Goal: Task Accomplishment & Management: Manage account settings

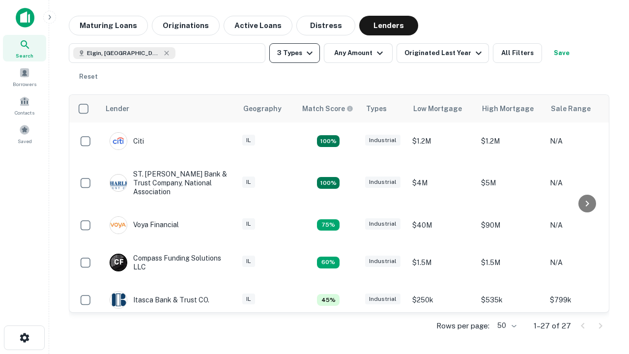
click at [294, 53] on button "3 Types" at bounding box center [294, 53] width 51 height 20
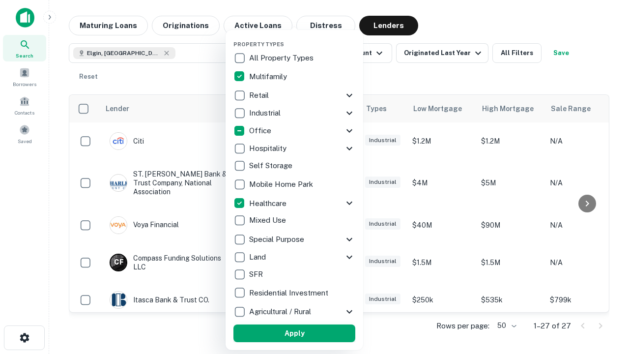
click at [294, 333] on button "Apply" at bounding box center [294, 333] width 122 height 18
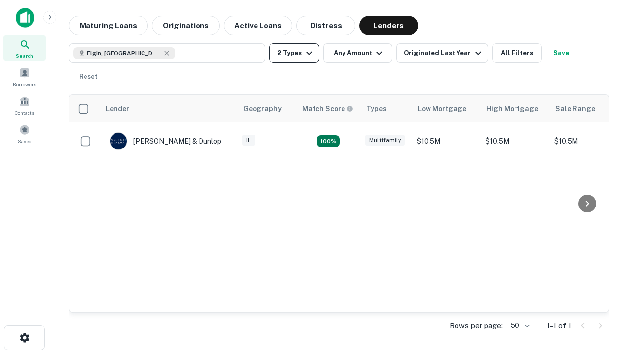
click at [294, 53] on button "2 Types" at bounding box center [294, 53] width 50 height 20
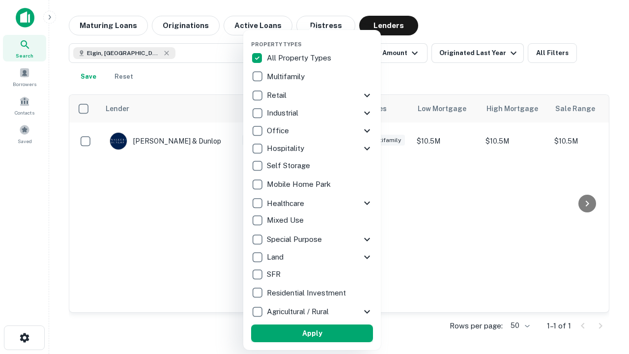
click at [312, 333] on button "Apply" at bounding box center [312, 333] width 122 height 18
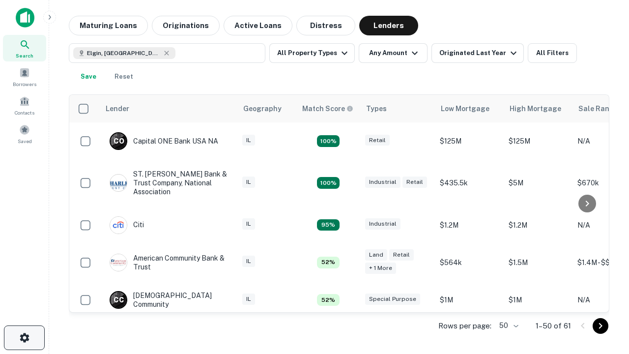
click at [24, 338] on icon "button" at bounding box center [25, 338] width 12 height 12
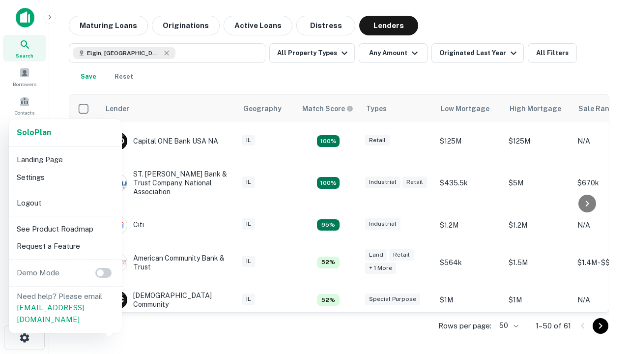
click at [65, 203] on li "Logout" at bounding box center [65, 203] width 105 height 18
